Goal: Task Accomplishment & Management: Manage account settings

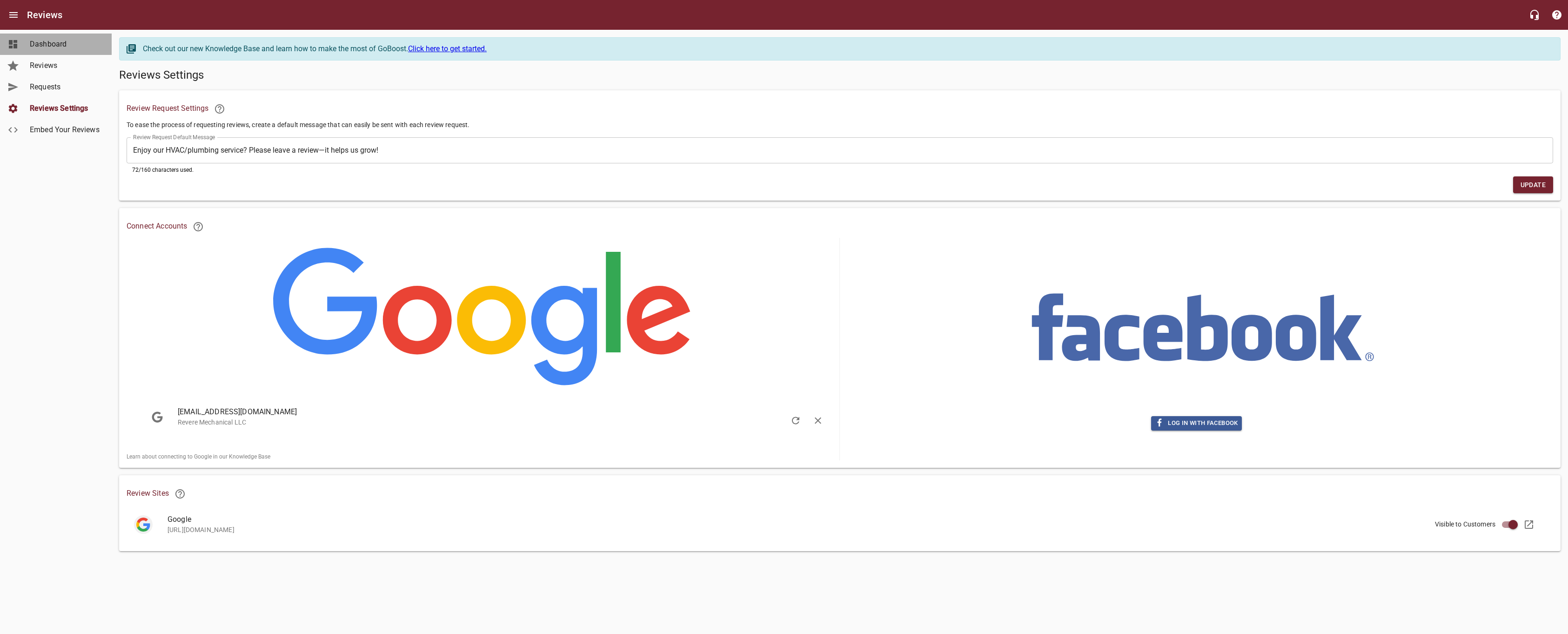
click at [49, 42] on span "Dashboard" at bounding box center [64, 44] width 71 height 11
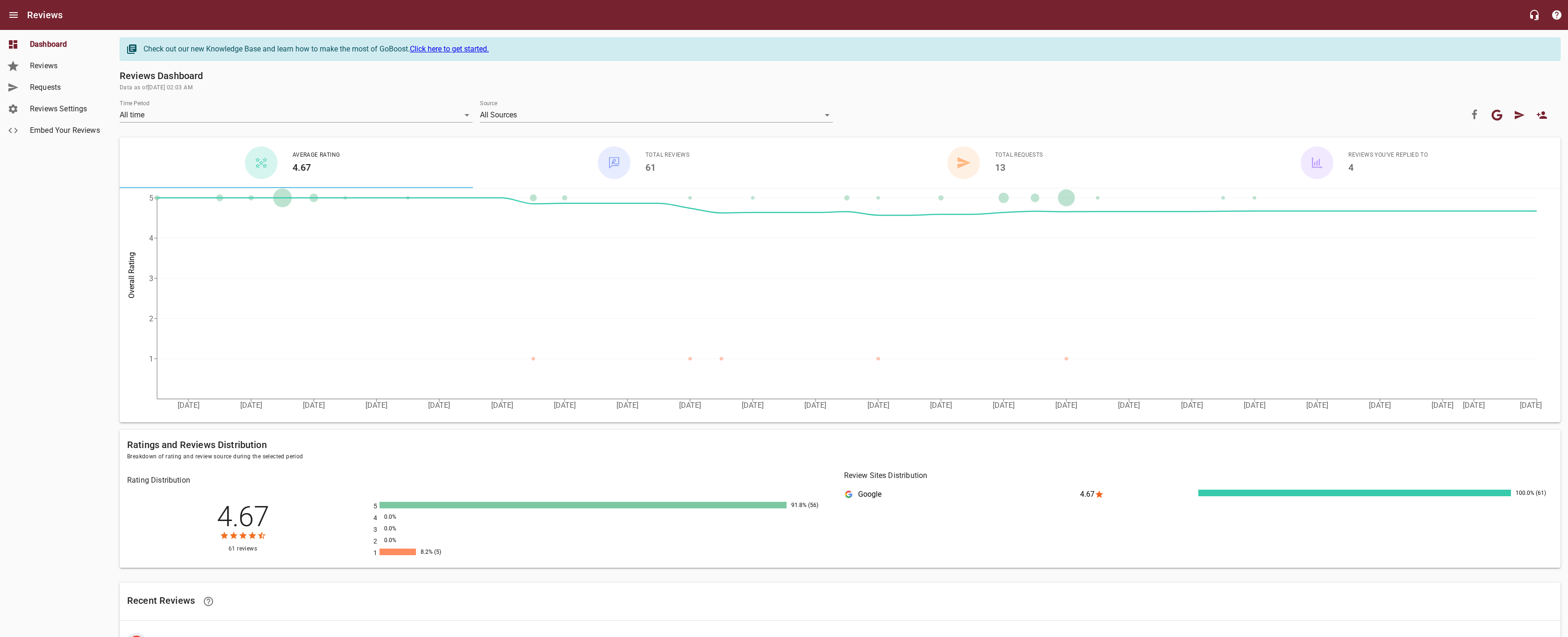
click at [405, 552] on div at bounding box center [398, 552] width 37 height 7
click at [399, 546] on li "1 8.2% (5)" at bounding box center [600, 550] width 470 height 11
click at [726, 507] on div at bounding box center [583, 504] width 407 height 7
click at [43, 60] on span "Reviews" at bounding box center [65, 66] width 71 height 11
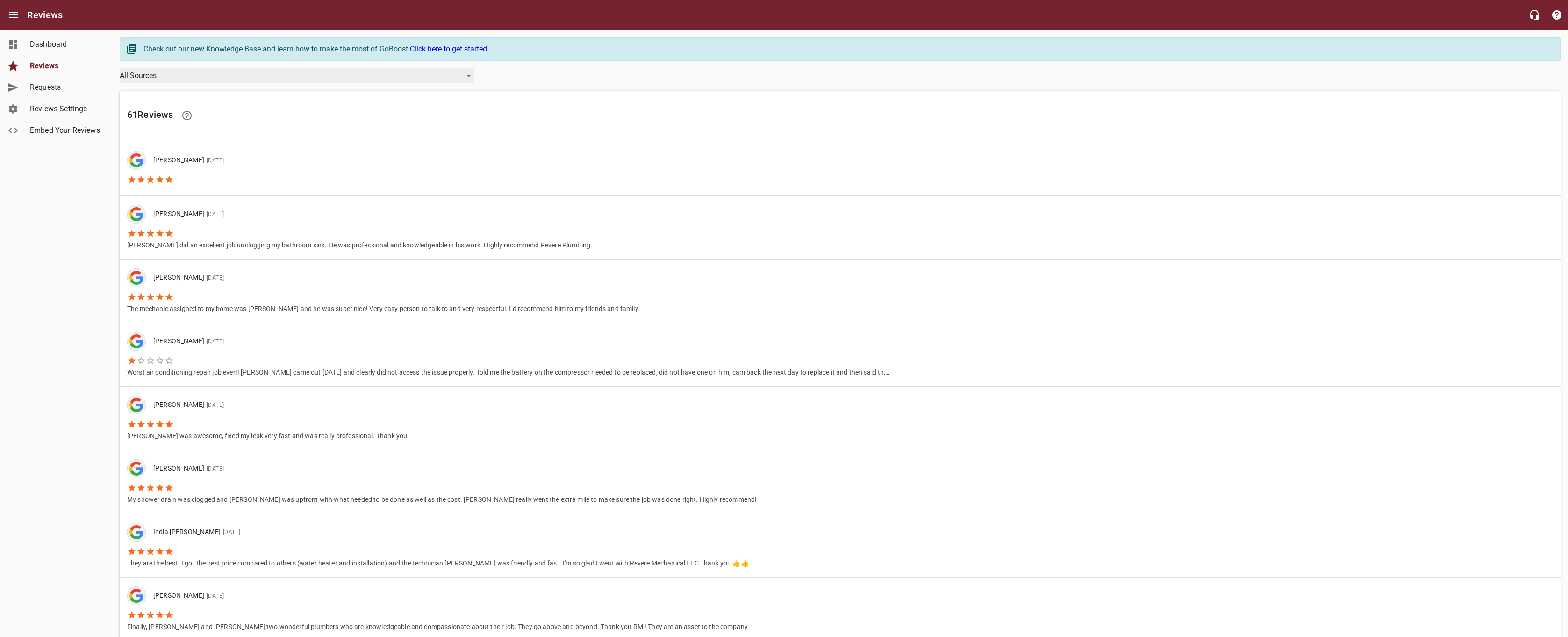
click at [469, 78] on div "All Sources" at bounding box center [297, 76] width 355 height 15
click at [469, 78] on li "All Sources" at bounding box center [297, 75] width 355 height 21
